Goal: Go to known website: Access a specific website the user already knows

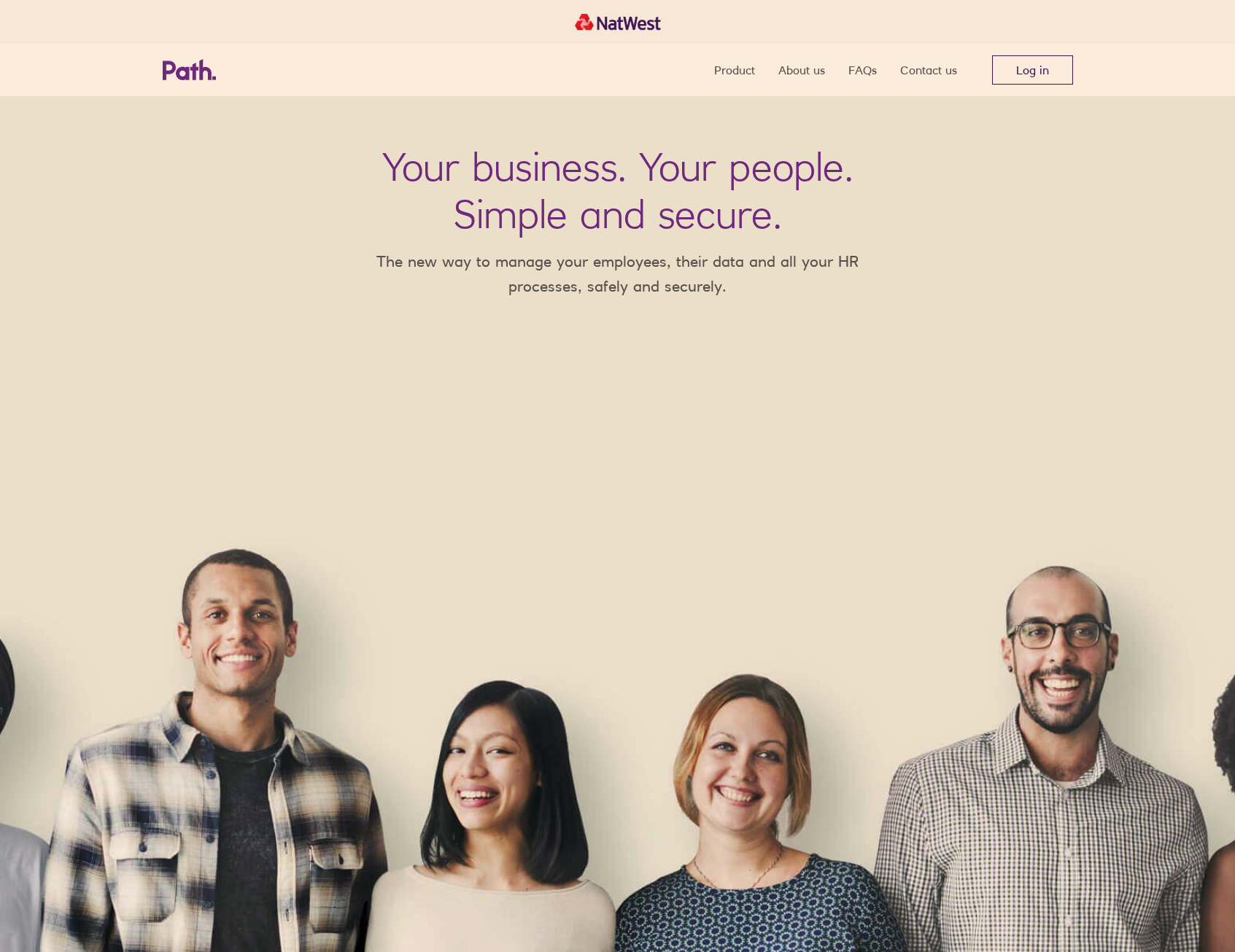
click at [1022, 59] on link "Log in" at bounding box center [1033, 70] width 81 height 29
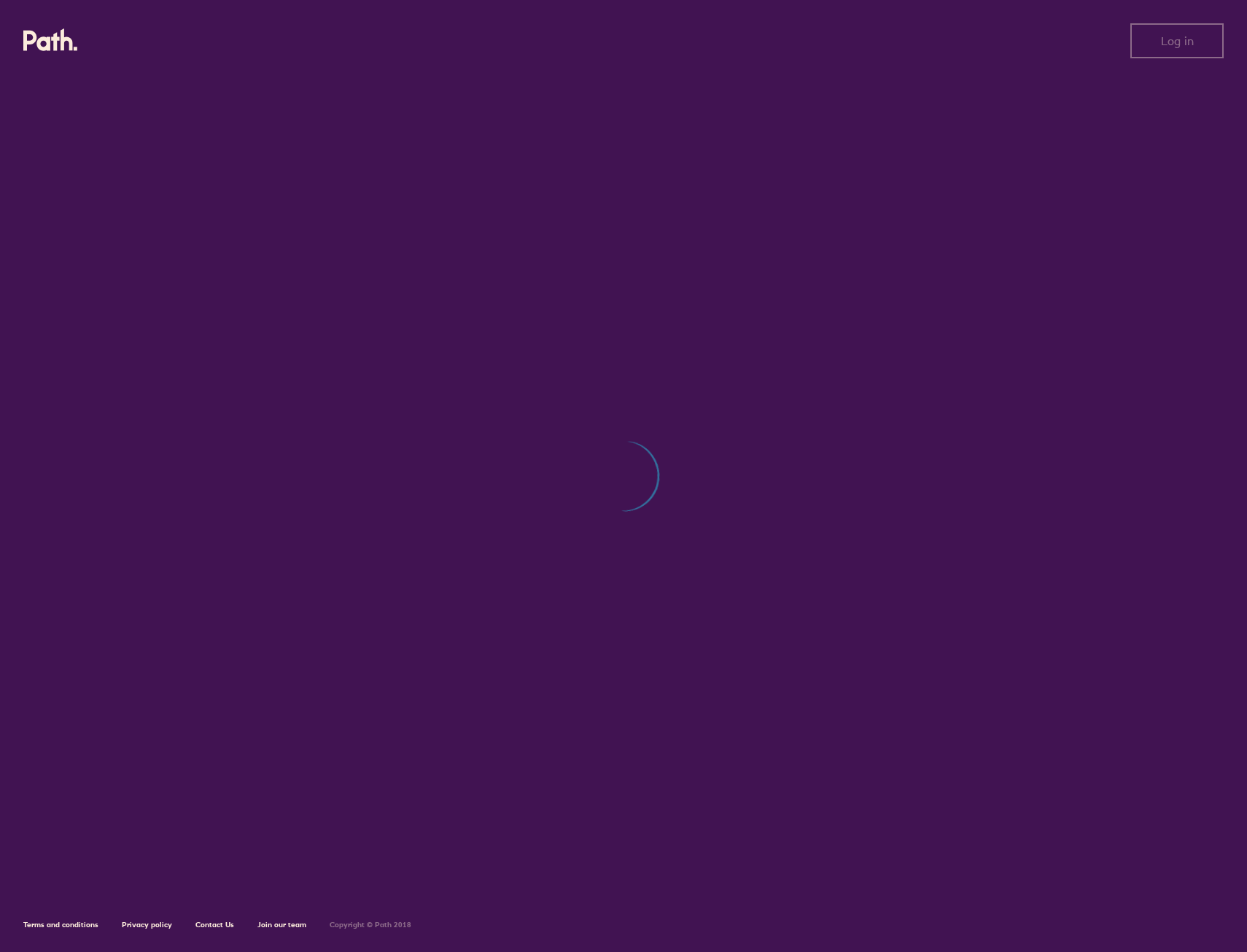
click at [1246, 364] on html "Log in Log in Terms and conditions Privacy policy Contact Us Join our team Copy…" at bounding box center [624, 476] width 1247 height 952
